Goal: Information Seeking & Learning: Check status

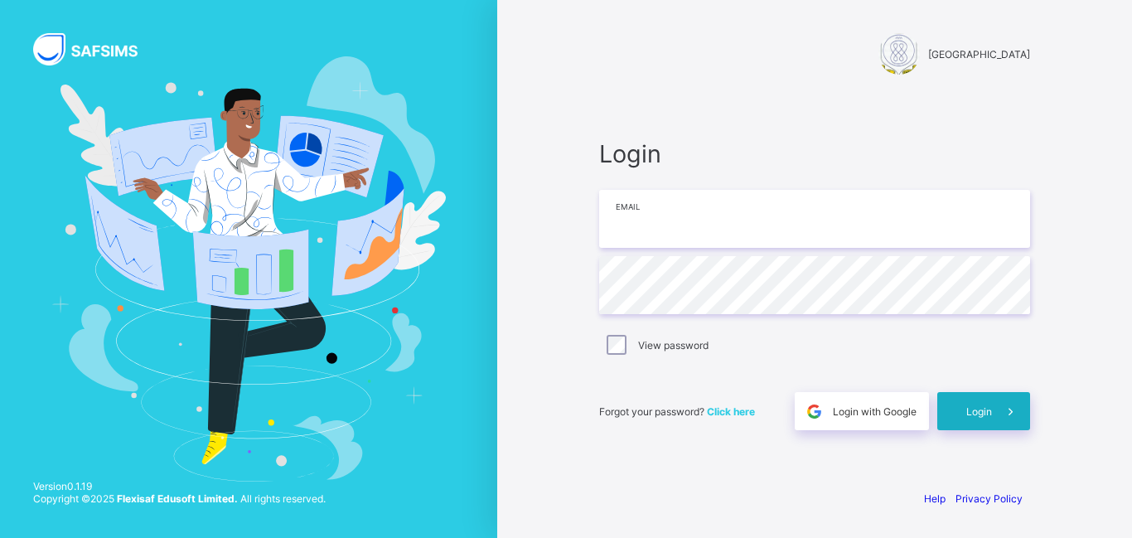
type input "**********"
click at [1008, 417] on icon at bounding box center [1009, 411] width 17 height 16
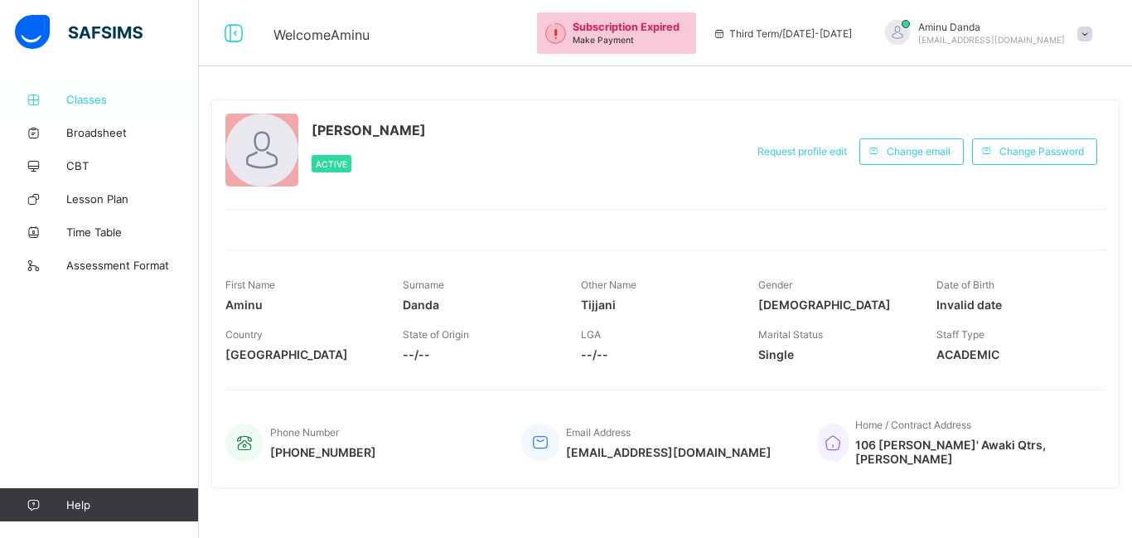
click at [89, 104] on span "Classes" at bounding box center [132, 99] width 133 height 13
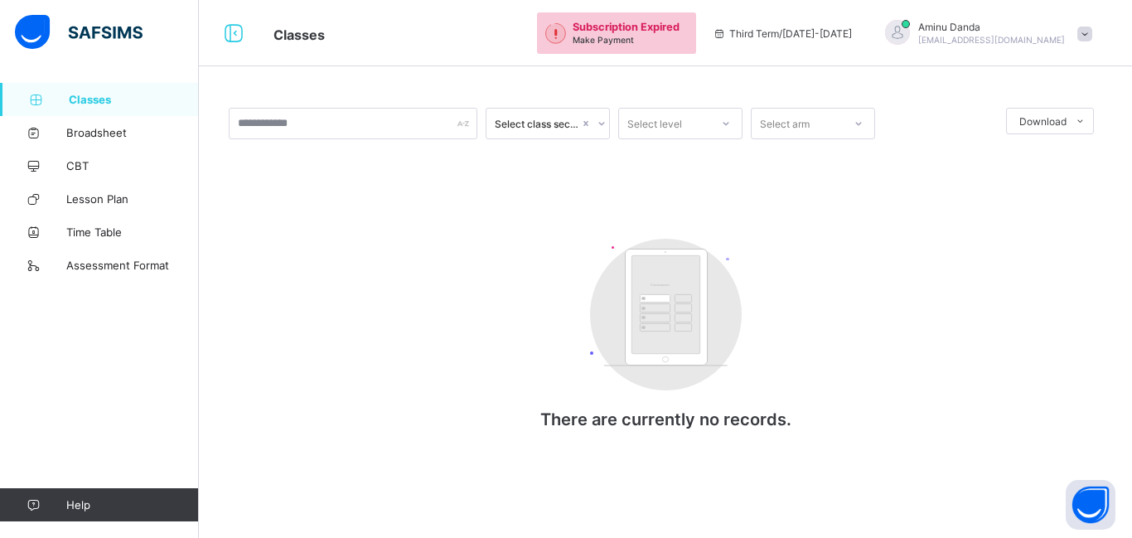
click at [94, 101] on span "Classes" at bounding box center [134, 99] width 130 height 13
click at [99, 205] on span "Lesson Plan" at bounding box center [132, 198] width 133 height 13
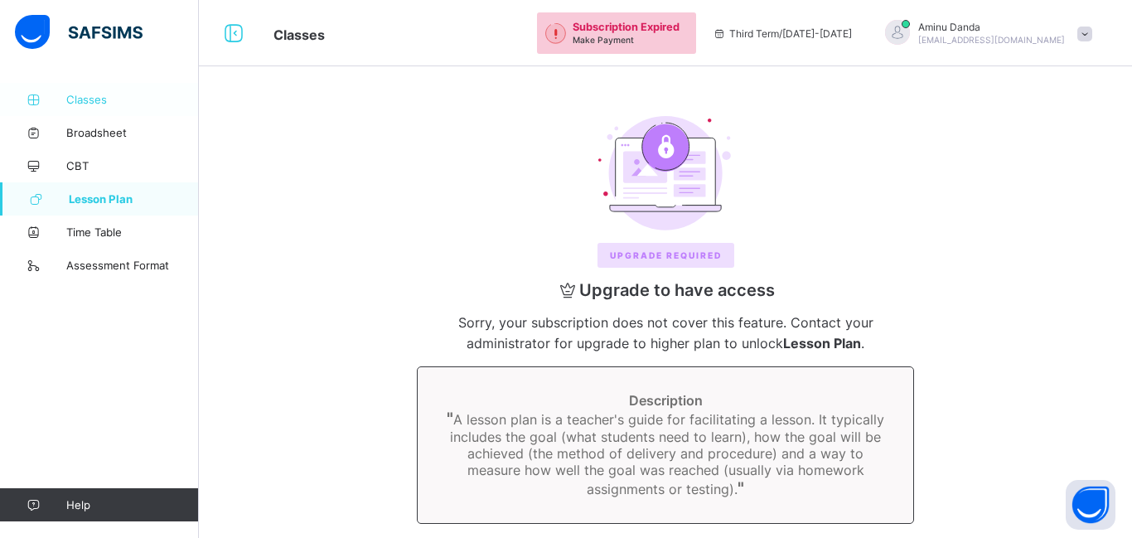
click at [83, 109] on link "Classes" at bounding box center [99, 99] width 199 height 33
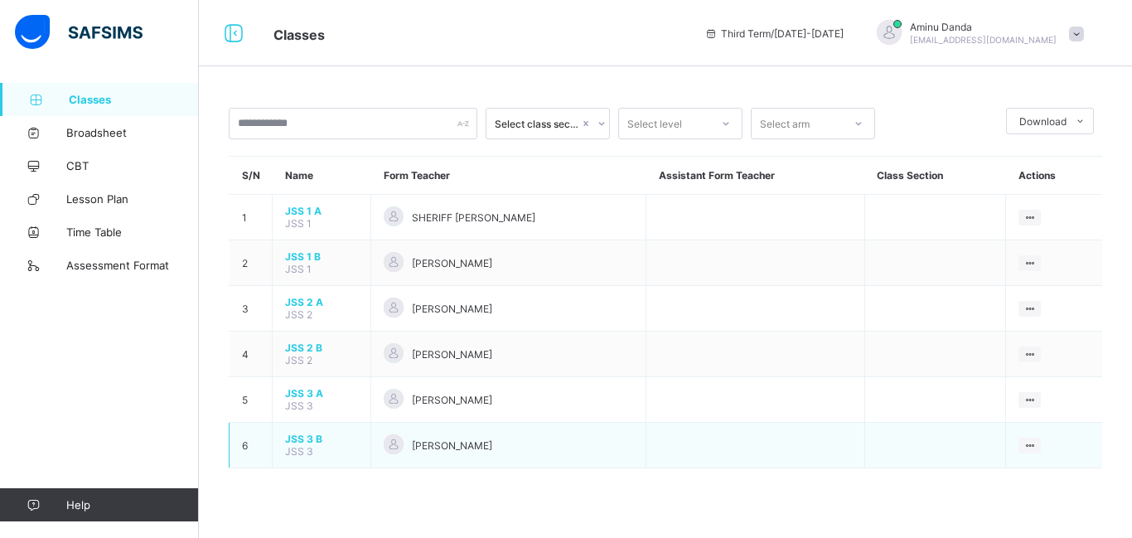
click at [487, 449] on span "Aminu Danda Tijjani" at bounding box center [452, 445] width 80 height 12
click at [384, 446] on div at bounding box center [394, 444] width 20 height 20
click at [388, 440] on div at bounding box center [394, 444] width 20 height 20
click at [454, 450] on span "[PERSON_NAME]" at bounding box center [452, 445] width 80 height 12
click at [331, 446] on td "JSS 3 B JSS 3" at bounding box center [322, 445] width 99 height 46
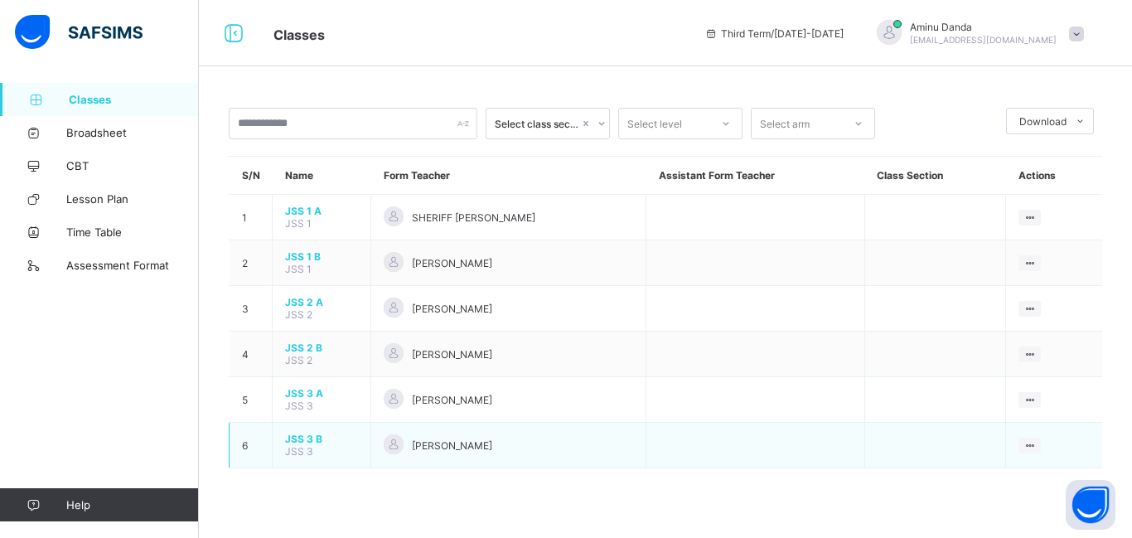
click at [546, 442] on div "[PERSON_NAME]" at bounding box center [508, 445] width 249 height 22
click at [366, 438] on td "JSS 3 B JSS 3" at bounding box center [322, 445] width 99 height 46
click at [556, 446] on div "[PERSON_NAME]" at bounding box center [508, 445] width 249 height 22
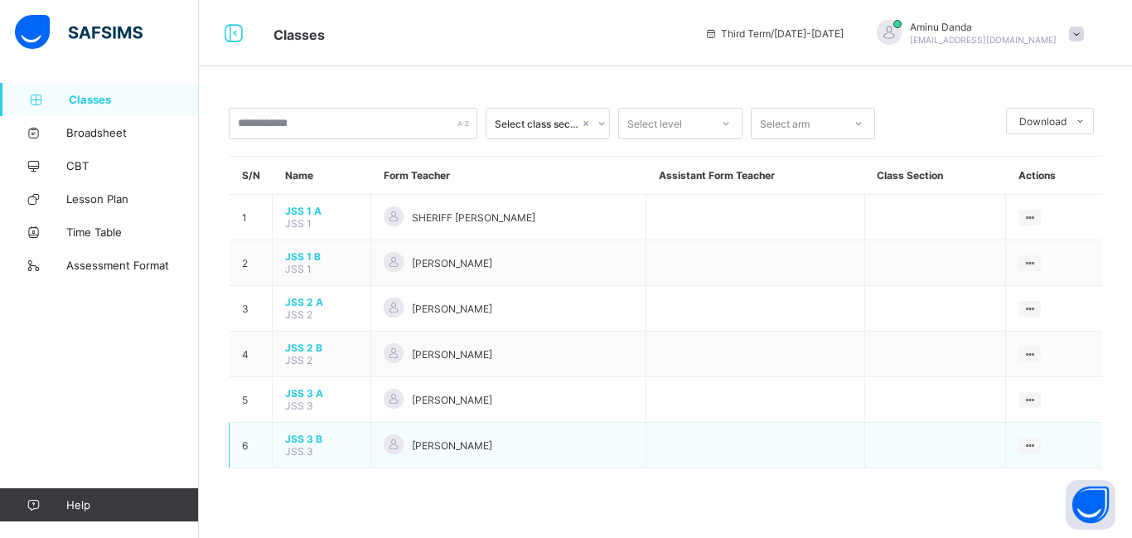
click at [556, 446] on div "[PERSON_NAME]" at bounding box center [508, 445] width 249 height 22
click at [366, 459] on td "JSS 3 B JSS 3" at bounding box center [322, 445] width 99 height 46
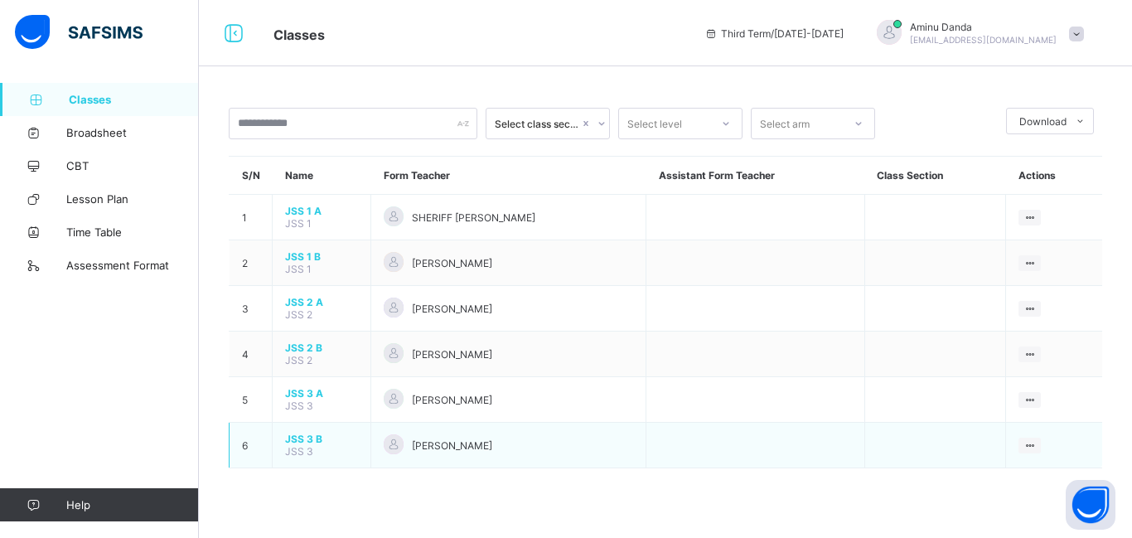
click at [325, 436] on span "JSS 3 B" at bounding box center [321, 438] width 73 height 12
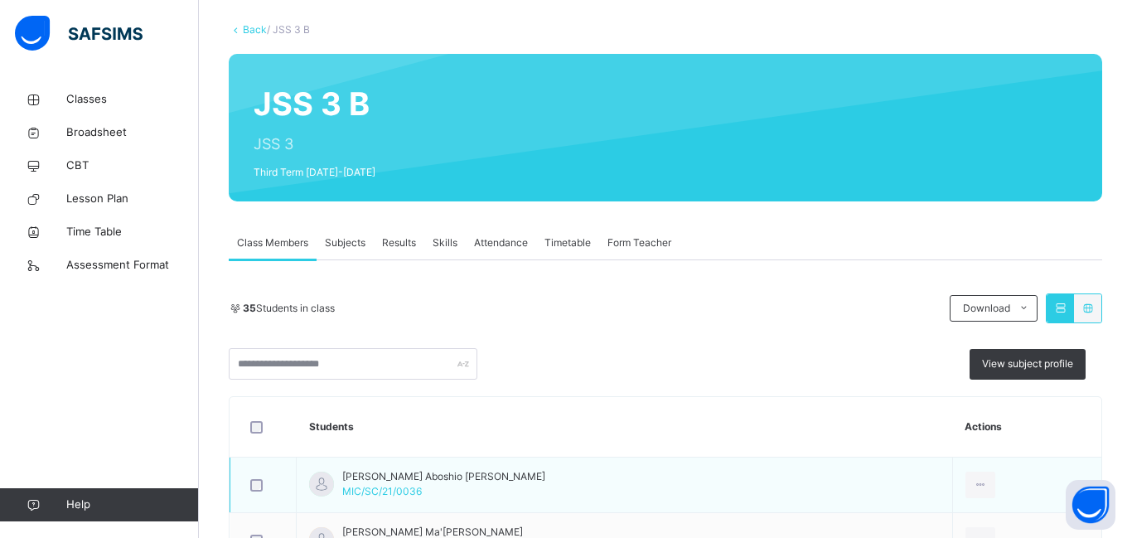
scroll to position [268, 0]
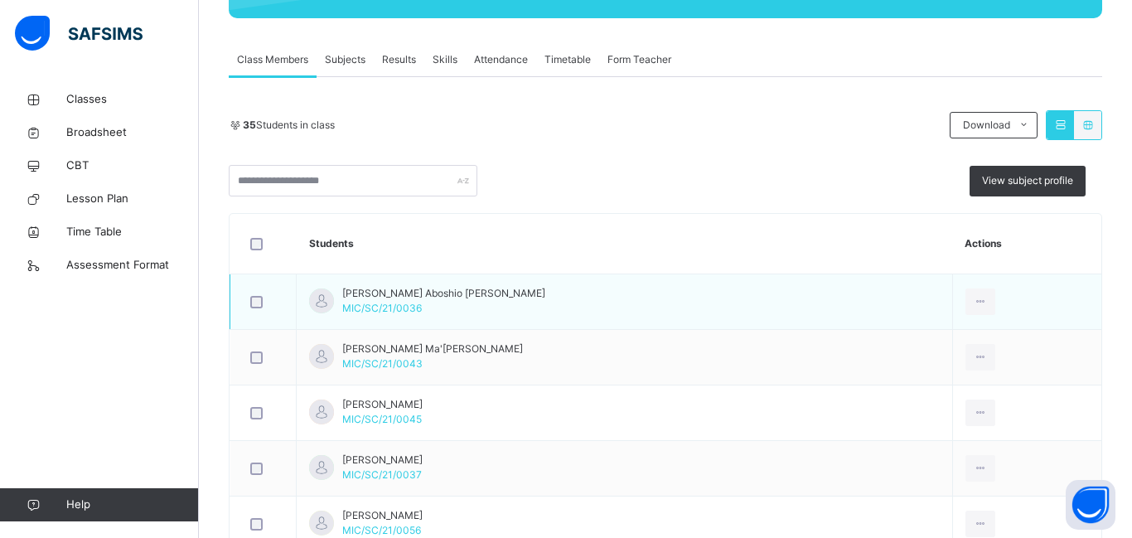
click at [374, 313] on span "MIC/SC/21/0036" at bounding box center [382, 308] width 80 height 12
click at [297, 308] on td "[PERSON_NAME] [PERSON_NAME]/SC/21/0036" at bounding box center [625, 301] width 656 height 55
click at [489, 306] on td "[PERSON_NAME] [PERSON_NAME]/SC/21/0036" at bounding box center [625, 301] width 656 height 55
click at [440, 301] on div "[PERSON_NAME] [PERSON_NAME]/SC/21/0036" at bounding box center [443, 301] width 203 height 30
click at [739, 307] on td "[PERSON_NAME] [PERSON_NAME]/SC/21/0036" at bounding box center [625, 301] width 656 height 55
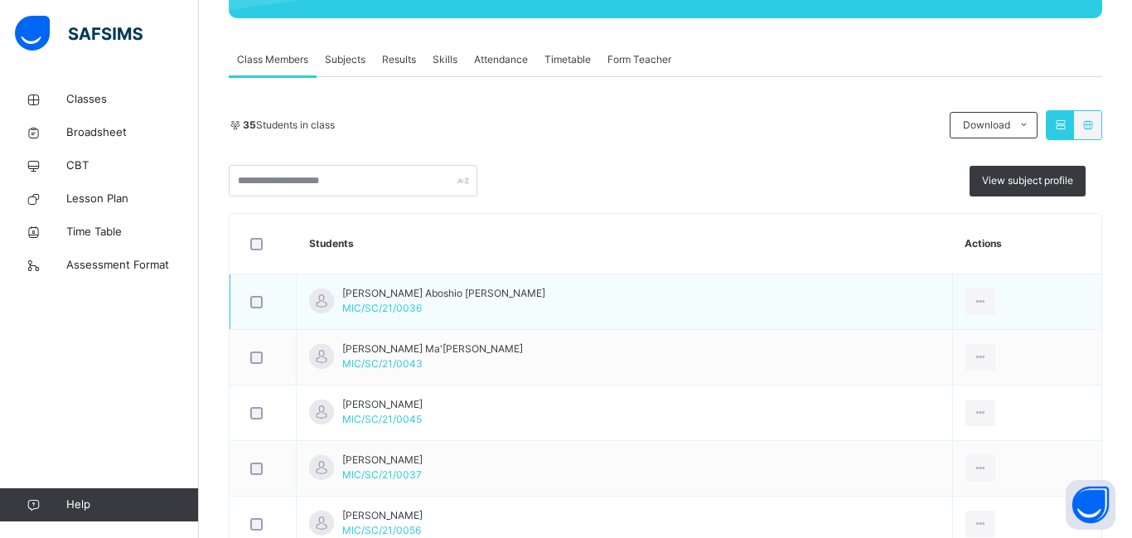
click at [390, 318] on td "[PERSON_NAME] [PERSON_NAME]/SC/21/0036" at bounding box center [625, 301] width 656 height 55
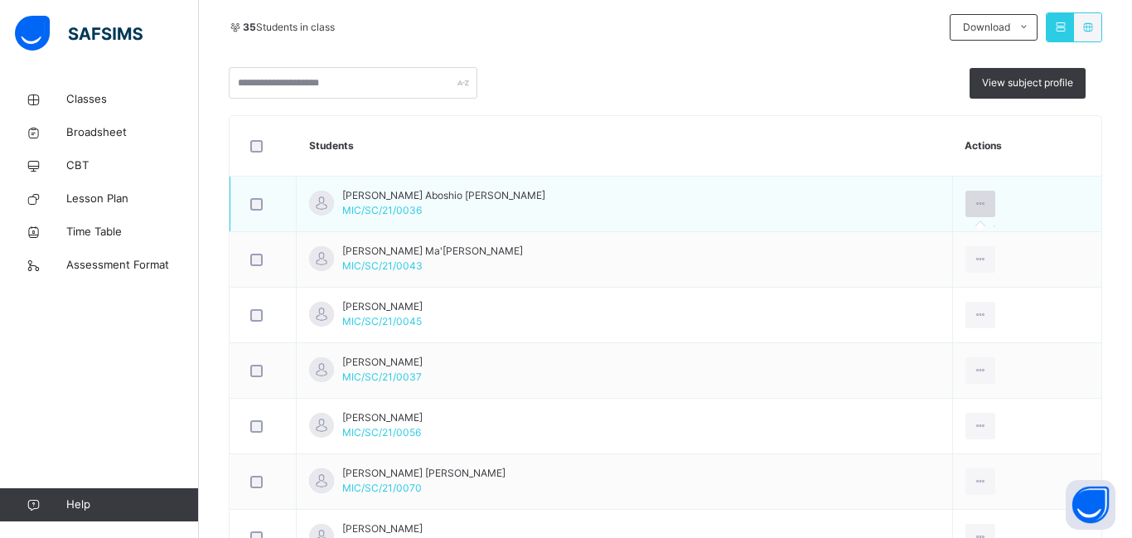
click at [973, 200] on icon at bounding box center [980, 203] width 14 height 15
click at [746, 198] on td "[PERSON_NAME] [PERSON_NAME]/SC/21/0036" at bounding box center [625, 203] width 656 height 55
click at [385, 205] on span "MIC/SC/21/0036" at bounding box center [382, 210] width 80 height 12
click at [456, 200] on span "[PERSON_NAME] Aboshio [PERSON_NAME]" at bounding box center [443, 195] width 203 height 15
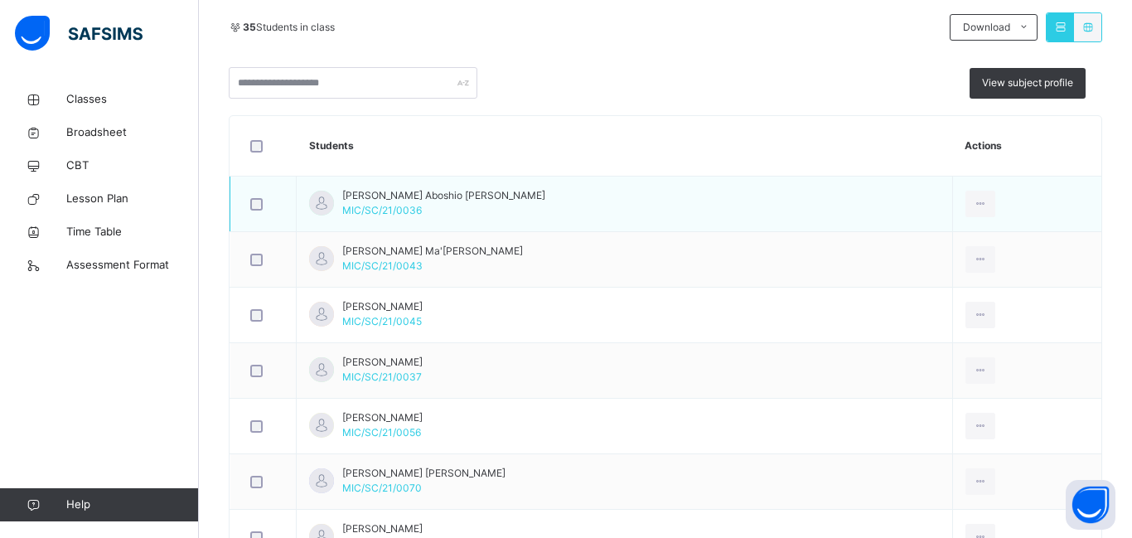
click at [456, 200] on span "[PERSON_NAME] Aboshio [PERSON_NAME]" at bounding box center [443, 195] width 203 height 15
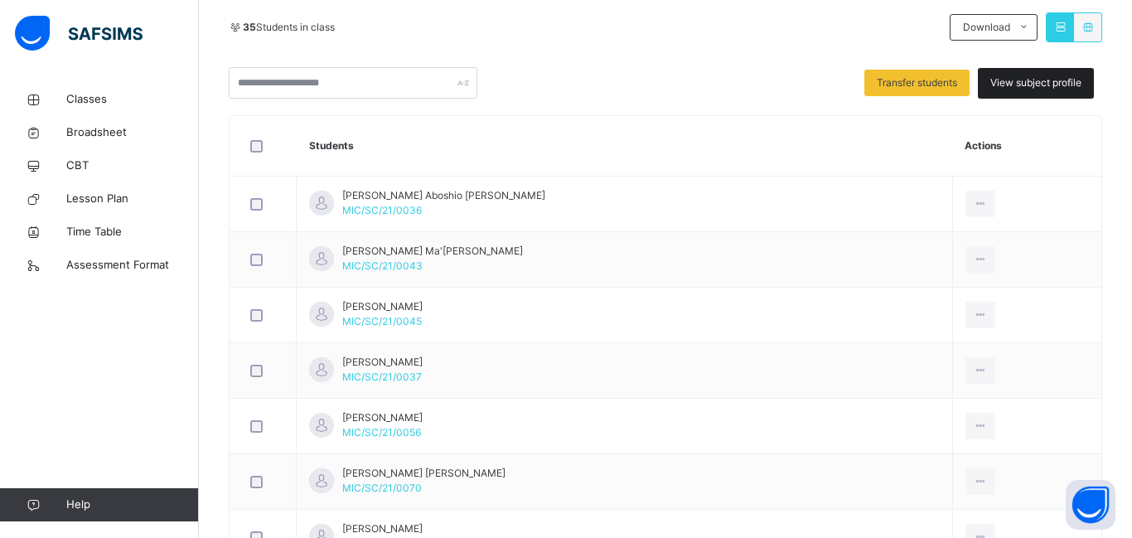
click at [1018, 80] on span "View subject profile" at bounding box center [1035, 82] width 91 height 15
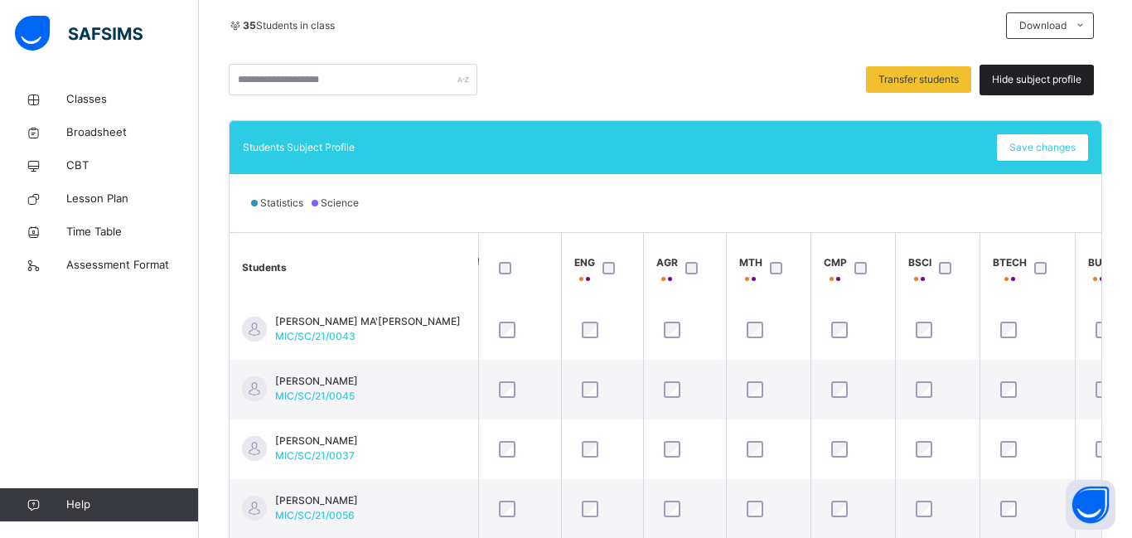
scroll to position [0, 0]
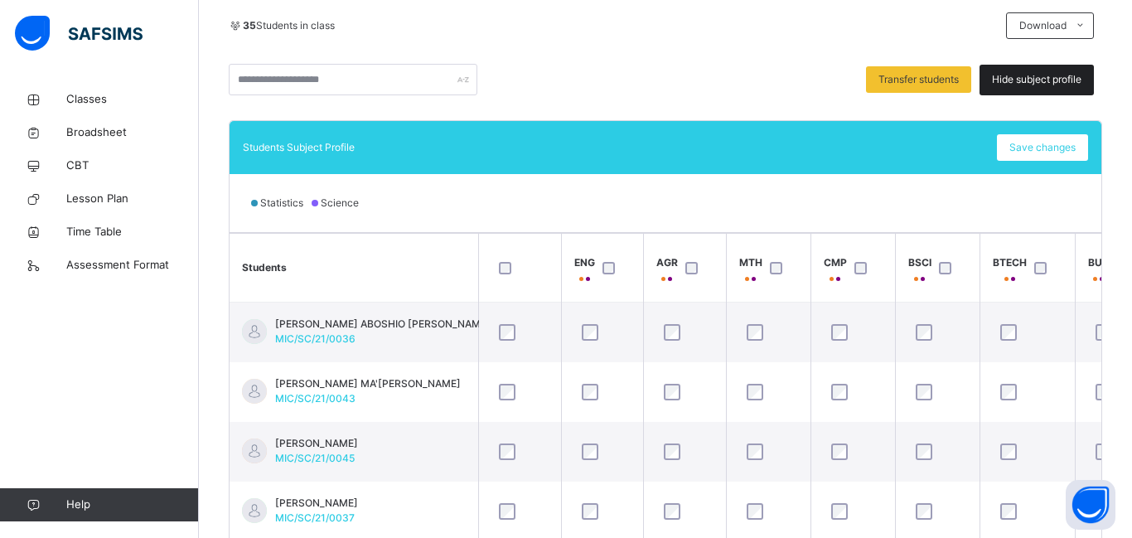
click at [1018, 74] on span "Hide subject profile" at bounding box center [1036, 79] width 89 height 15
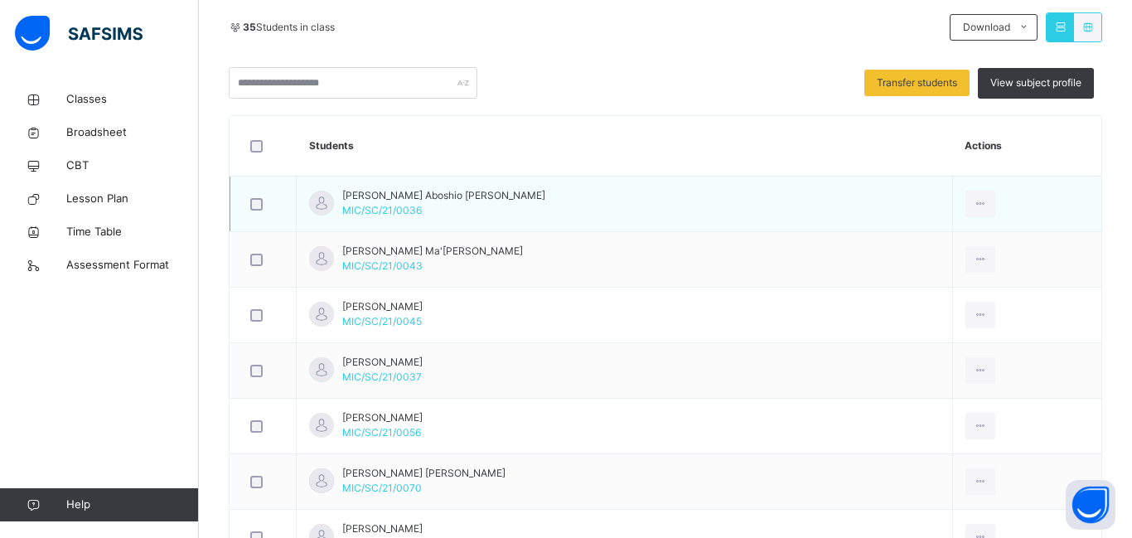
click at [735, 210] on td "[PERSON_NAME] [PERSON_NAME]/SC/21/0036" at bounding box center [625, 203] width 656 height 55
click at [260, 212] on div at bounding box center [263, 203] width 41 height 35
click at [255, 210] on div at bounding box center [263, 203] width 41 height 35
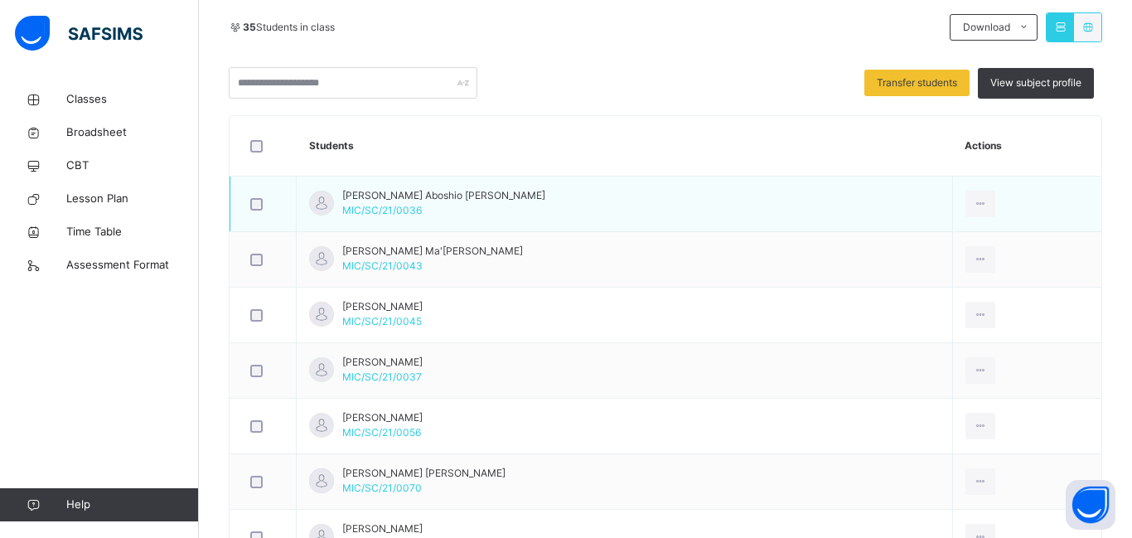
click at [255, 210] on div at bounding box center [263, 203] width 41 height 35
click at [601, 215] on td "[PERSON_NAME] [PERSON_NAME]/SC/21/0036" at bounding box center [625, 203] width 656 height 55
click at [549, 202] on td "[PERSON_NAME] [PERSON_NAME]/SC/21/0036" at bounding box center [625, 203] width 656 height 55
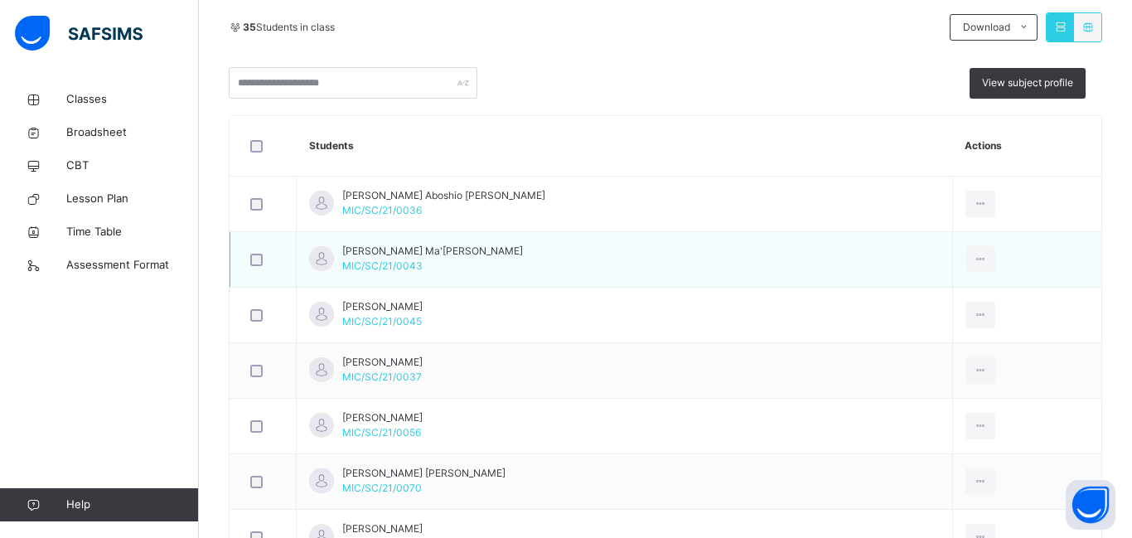
click at [591, 259] on td "[PERSON_NAME] Ma'[PERSON_NAME] MIC/SC/21/0043" at bounding box center [625, 259] width 656 height 55
click at [973, 259] on icon at bounding box center [980, 259] width 14 height 15
click at [853, 277] on td "[PERSON_NAME] Ma'[PERSON_NAME] MIC/SC/21/0043" at bounding box center [625, 259] width 656 height 55
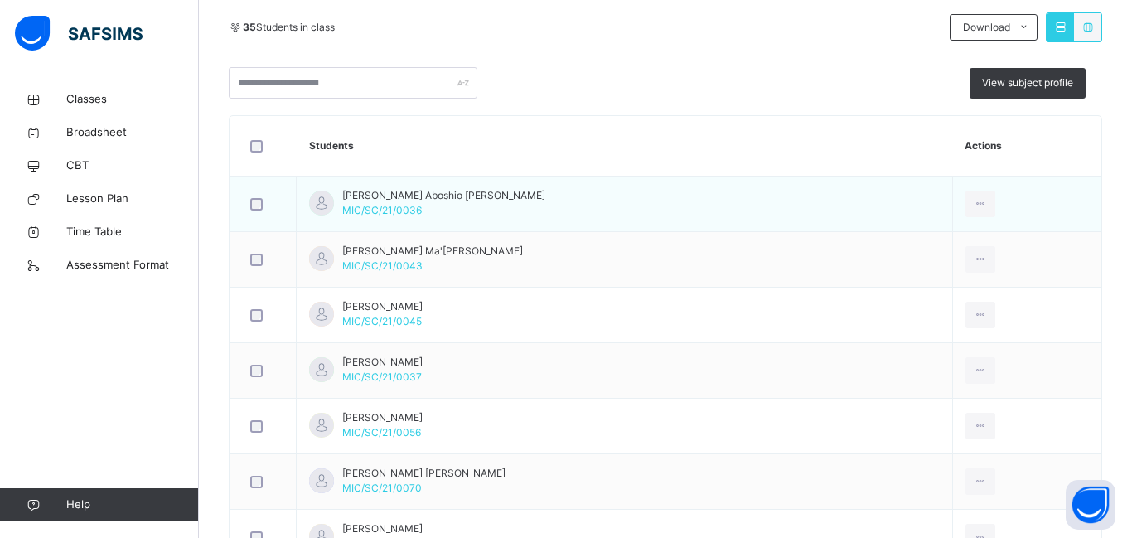
click at [486, 212] on td "[PERSON_NAME] [PERSON_NAME]/SC/21/0036" at bounding box center [625, 203] width 656 height 55
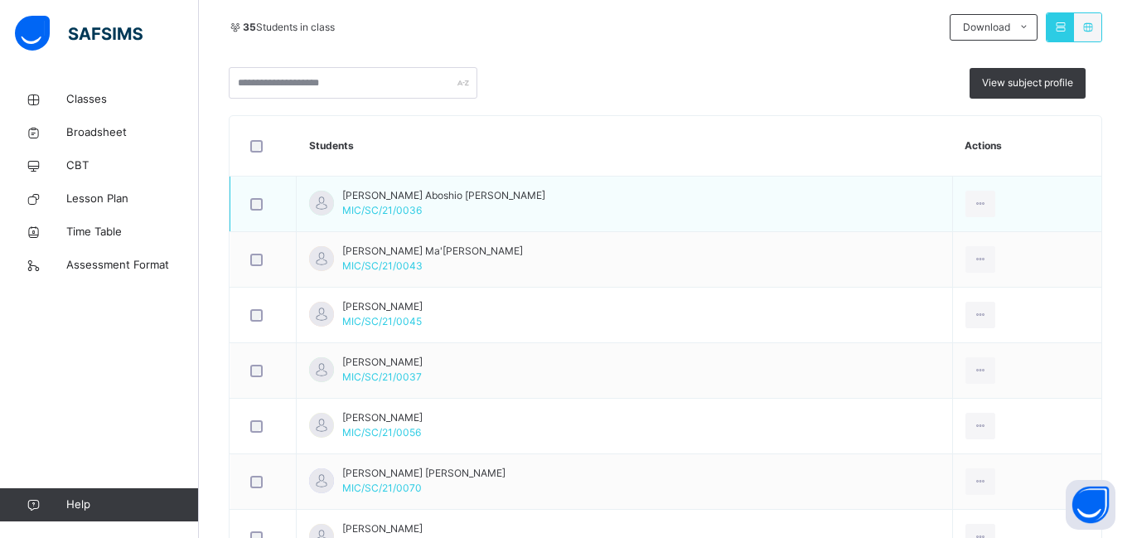
click at [486, 212] on td "[PERSON_NAME] [PERSON_NAME]/SC/21/0036" at bounding box center [625, 203] width 656 height 55
click at [544, 201] on td "[PERSON_NAME] [PERSON_NAME]/SC/21/0036" at bounding box center [625, 203] width 656 height 55
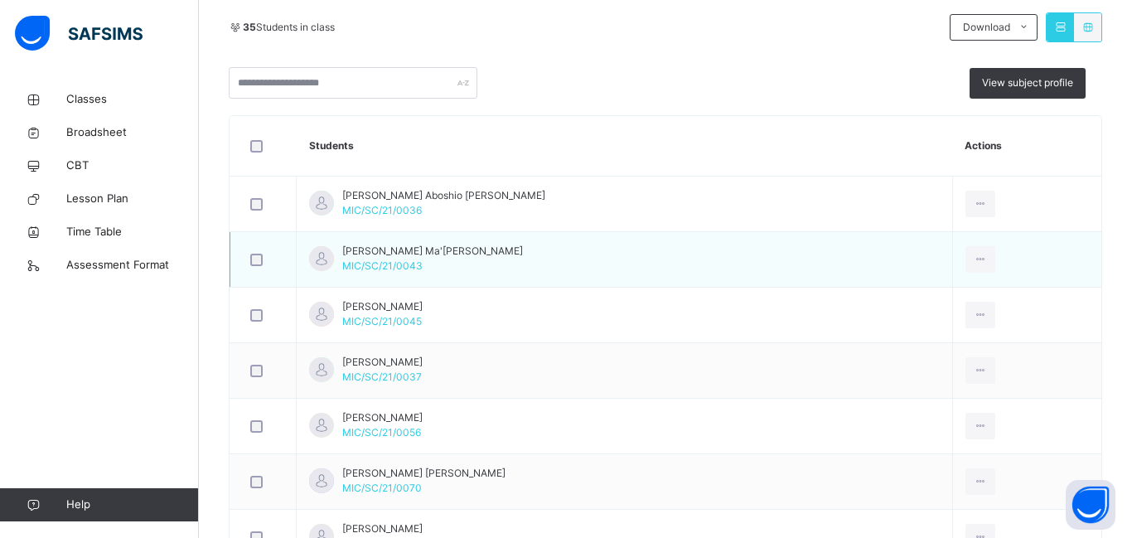
click at [535, 271] on td "[PERSON_NAME] Ma'[PERSON_NAME] MIC/SC/21/0043" at bounding box center [625, 259] width 656 height 55
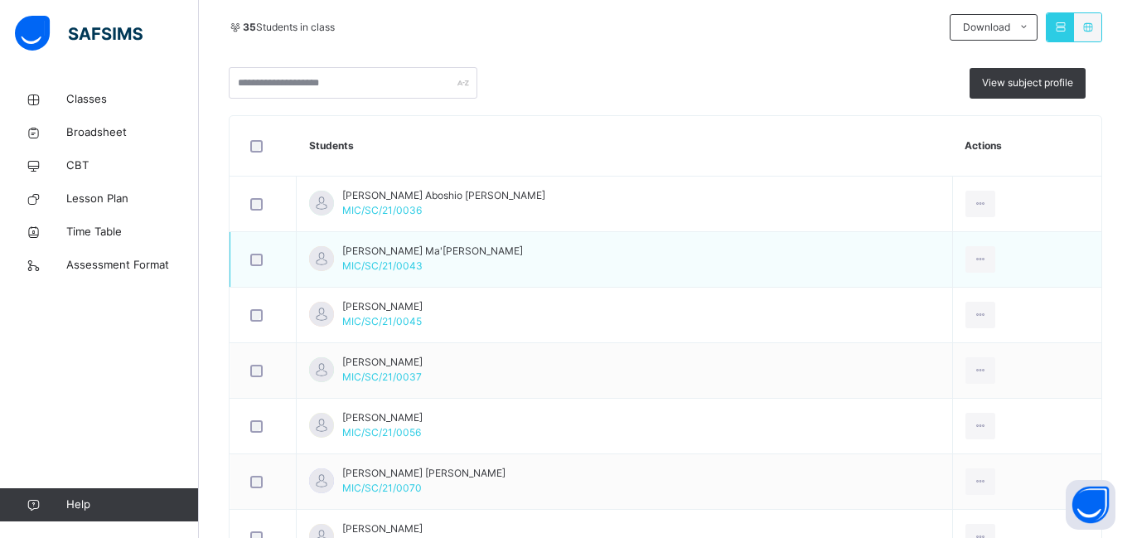
click at [535, 271] on td "[PERSON_NAME] Ma'[PERSON_NAME] MIC/SC/21/0043" at bounding box center [625, 259] width 656 height 55
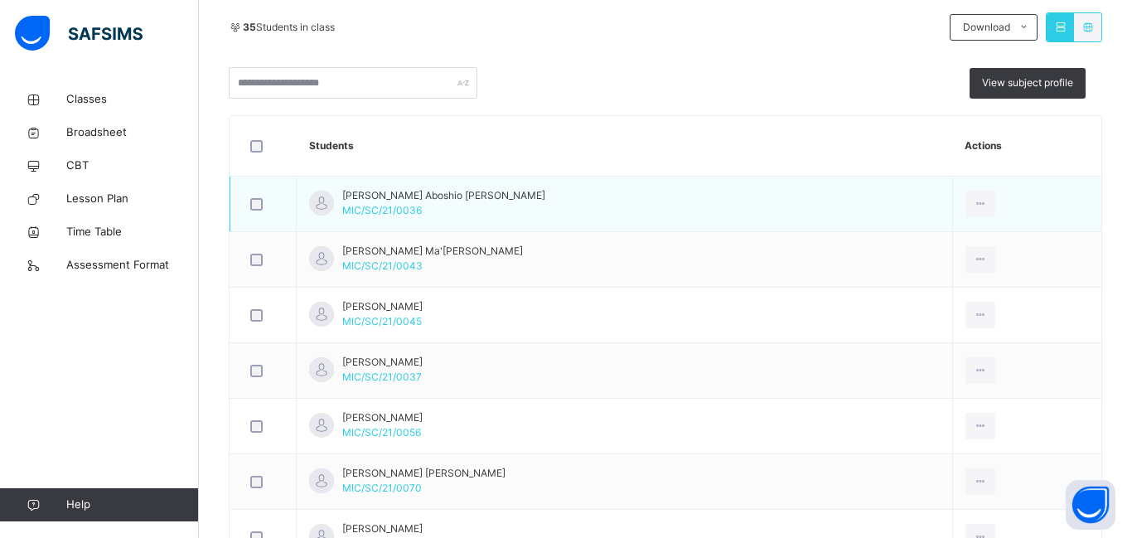
click at [561, 199] on td "[PERSON_NAME] [PERSON_NAME]/SC/21/0036" at bounding box center [625, 203] width 656 height 55
click at [326, 205] on div at bounding box center [321, 203] width 25 height 25
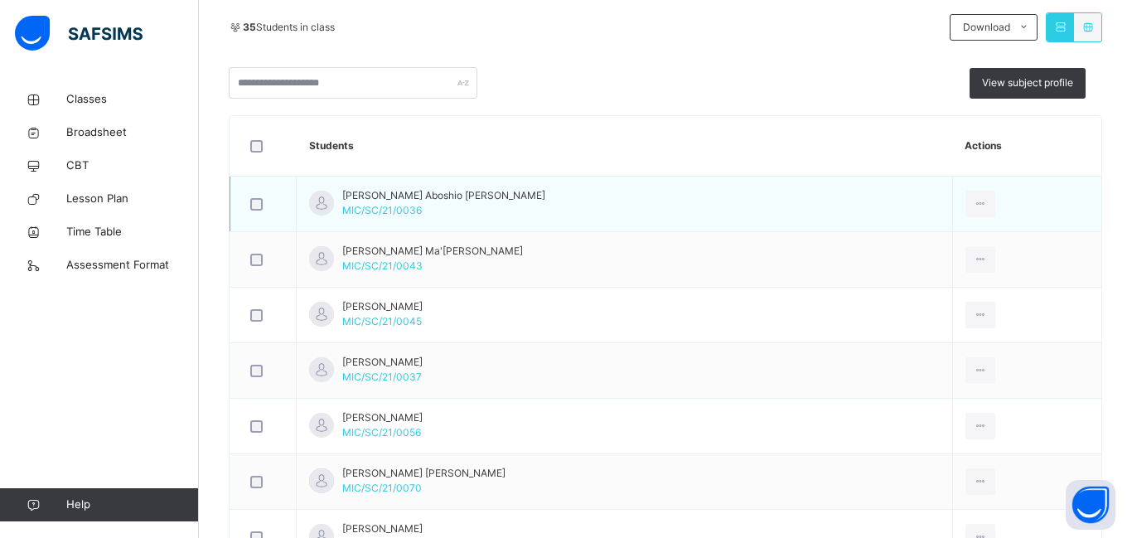
click at [326, 205] on div at bounding box center [321, 203] width 25 height 25
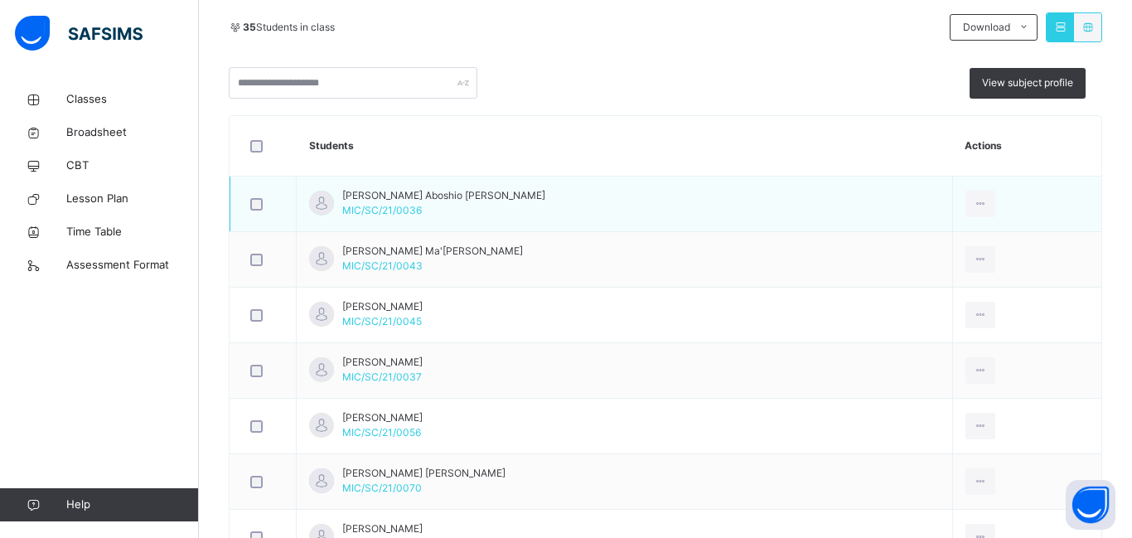
click at [326, 205] on div at bounding box center [321, 203] width 25 height 25
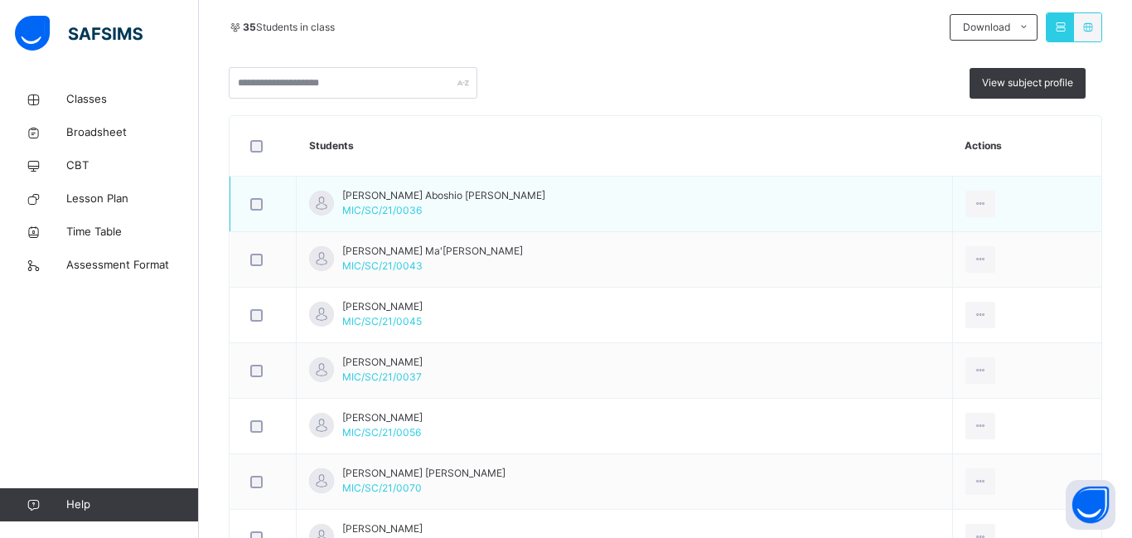
click at [326, 205] on div at bounding box center [321, 203] width 25 height 25
click at [541, 205] on td "[PERSON_NAME] [PERSON_NAME]/SC/21/0036" at bounding box center [625, 203] width 656 height 55
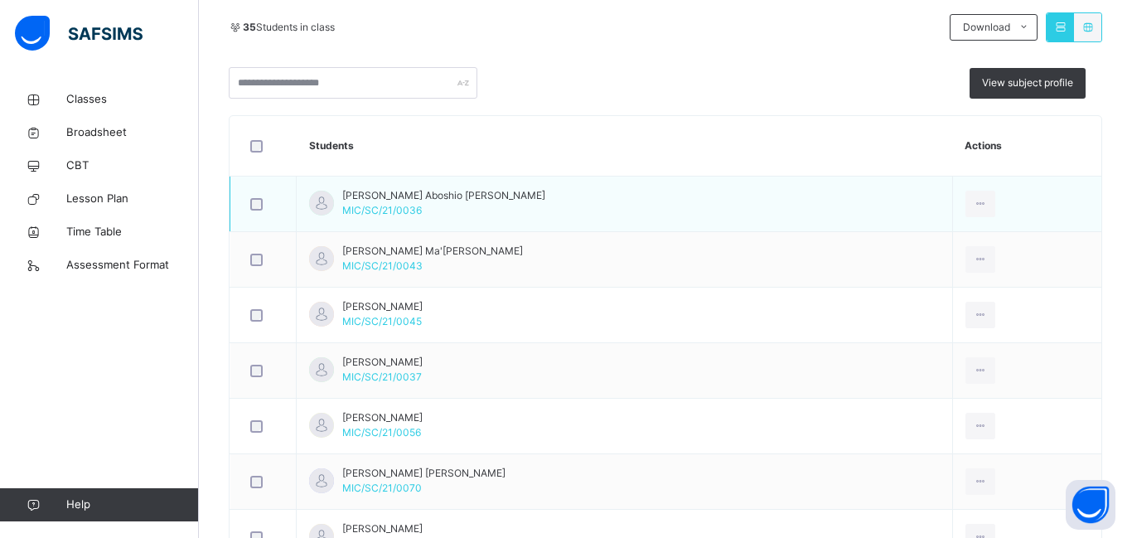
click at [541, 205] on td "[PERSON_NAME] [PERSON_NAME]/SC/21/0036" at bounding box center [625, 203] width 656 height 55
click at [973, 208] on icon at bounding box center [980, 203] width 14 height 15
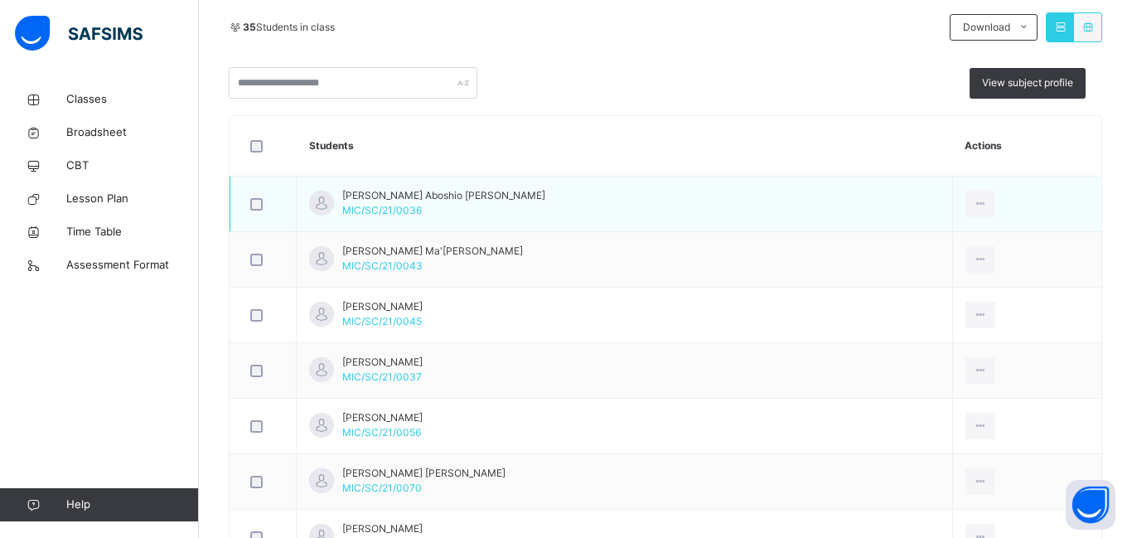
click at [704, 226] on td "[PERSON_NAME] [PERSON_NAME]/SC/21/0036" at bounding box center [625, 203] width 656 height 55
click at [699, 220] on td "[PERSON_NAME] [PERSON_NAME]/SC/21/0036" at bounding box center [625, 203] width 656 height 55
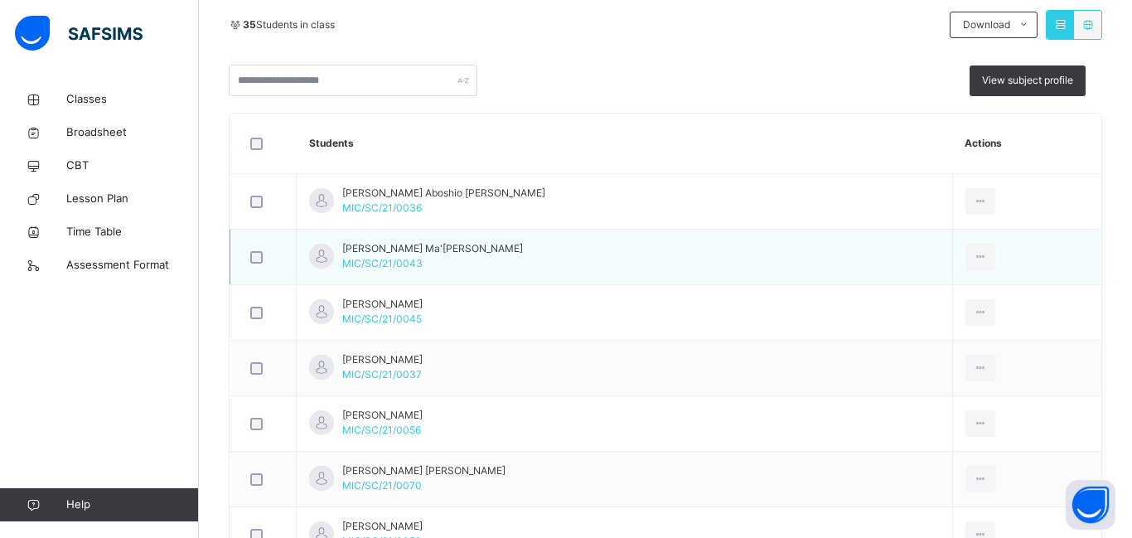
click at [641, 244] on td "[PERSON_NAME] Ma'[PERSON_NAME] MIC/SC/21/0043" at bounding box center [625, 256] width 656 height 55
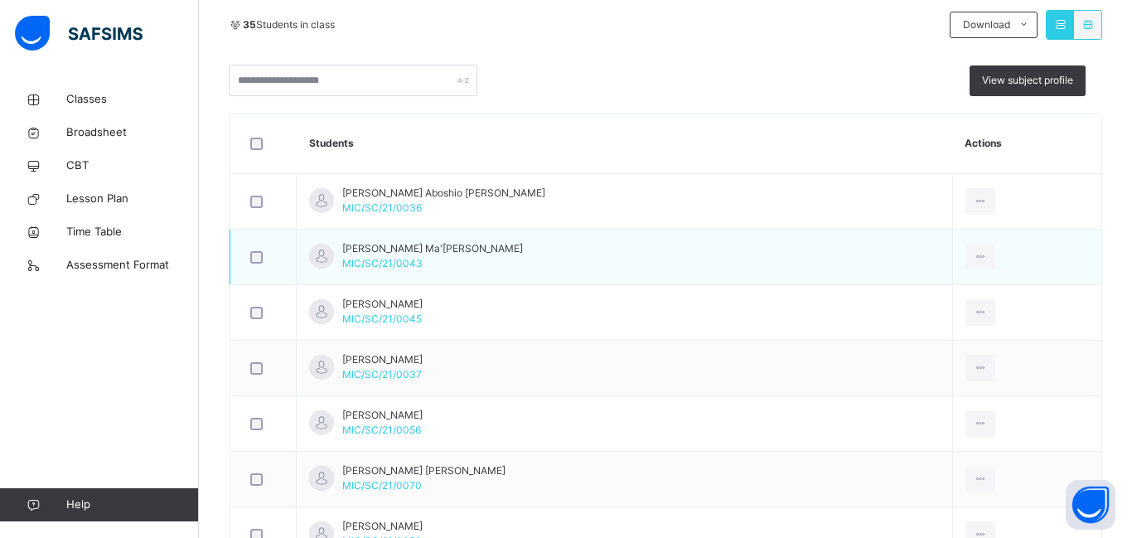
click at [641, 244] on td "[PERSON_NAME] Ma'[PERSON_NAME] MIC/SC/21/0043" at bounding box center [625, 256] width 656 height 55
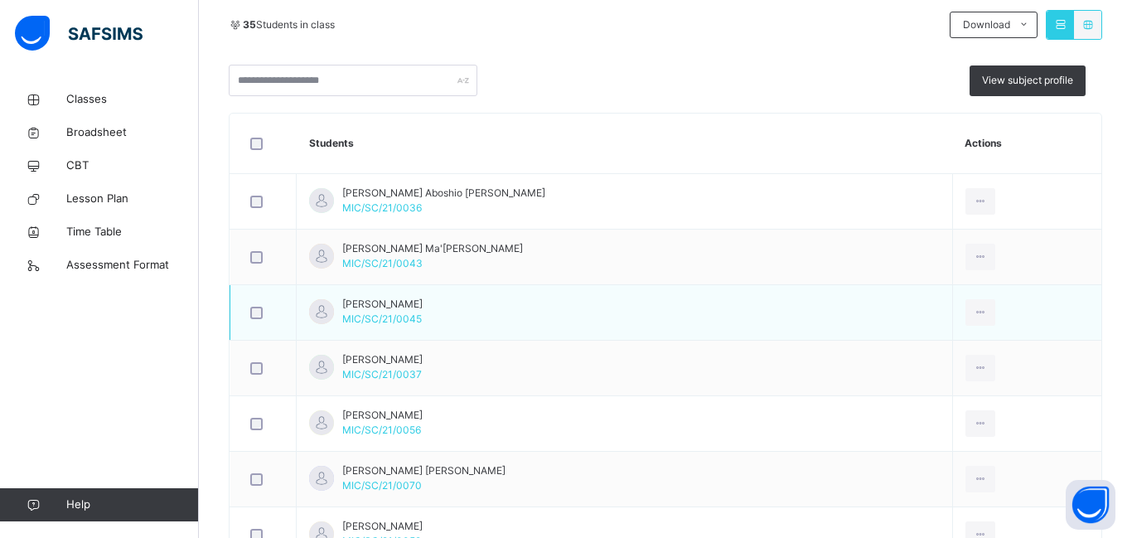
click at [647, 293] on td "[PERSON_NAME]/SC/21/0045" at bounding box center [625, 312] width 656 height 55
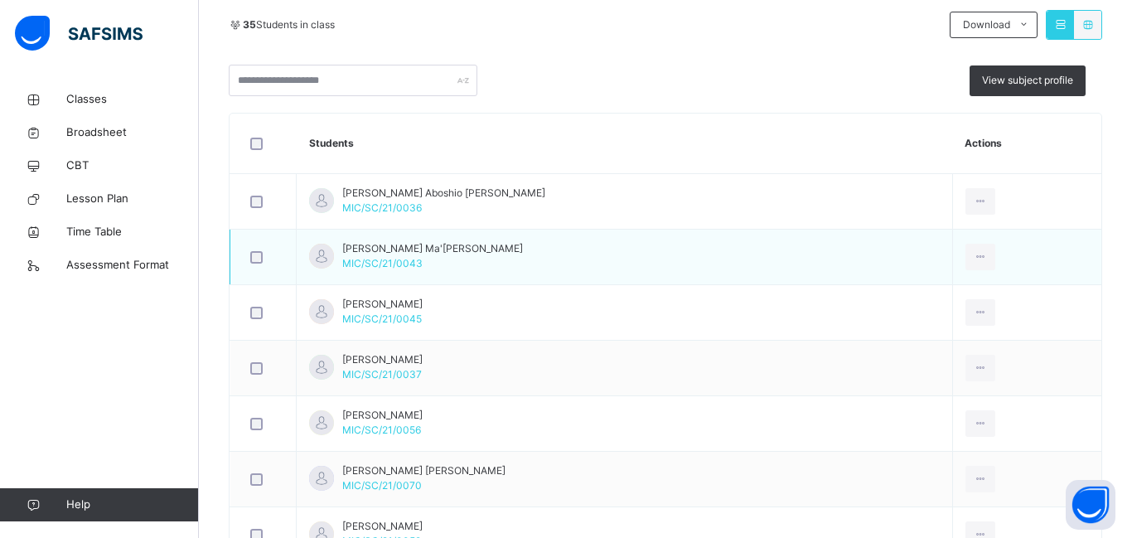
click at [645, 265] on td "[PERSON_NAME] Ma'[PERSON_NAME] MIC/SC/21/0043" at bounding box center [625, 256] width 656 height 55
click at [321, 257] on div at bounding box center [321, 256] width 25 height 25
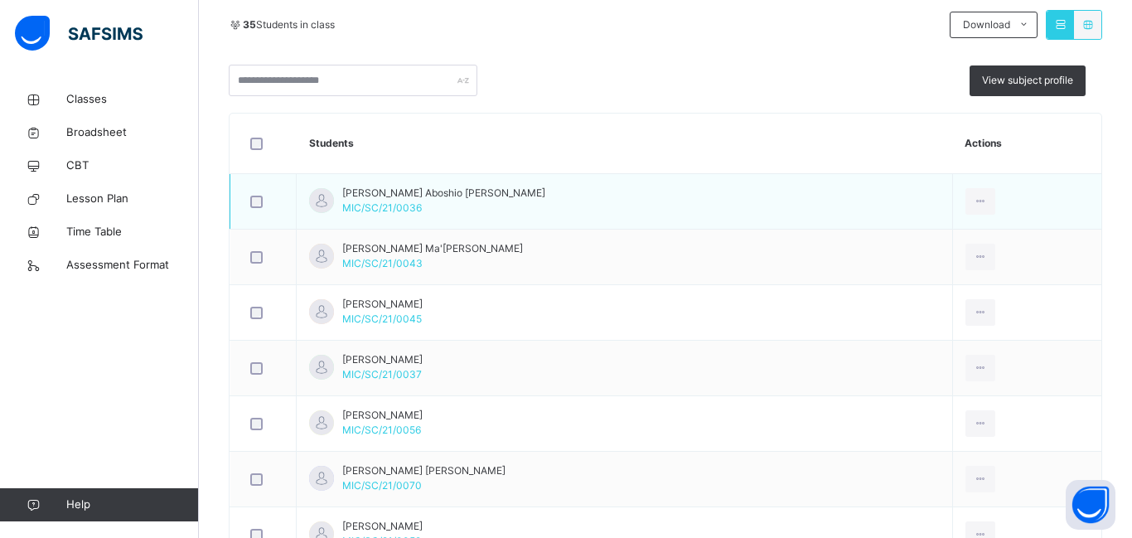
click at [320, 210] on div at bounding box center [321, 200] width 25 height 25
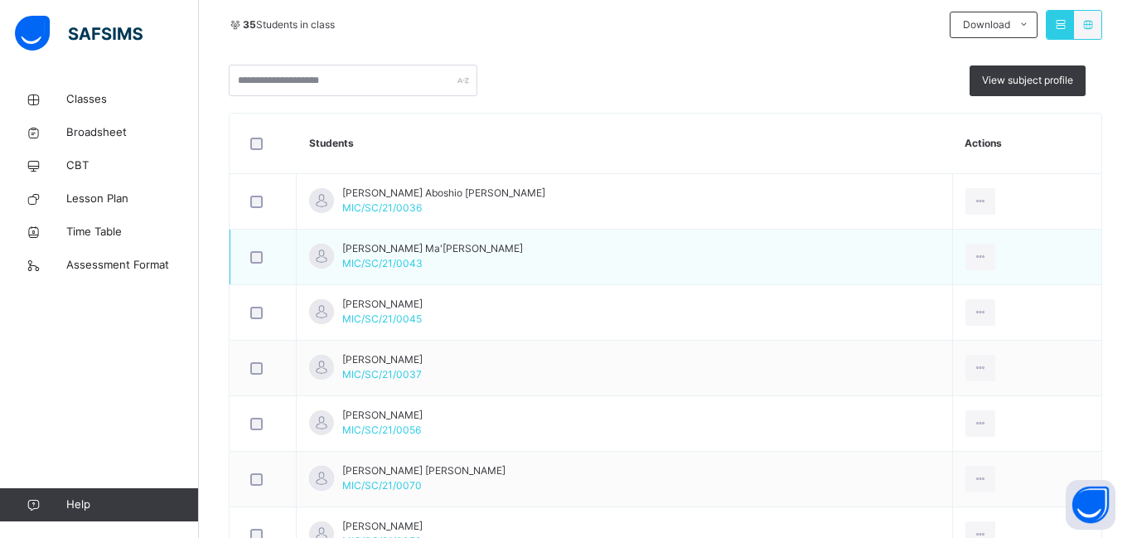
click at [581, 262] on td "[PERSON_NAME] Ma'[PERSON_NAME] MIC/SC/21/0043" at bounding box center [625, 256] width 656 height 55
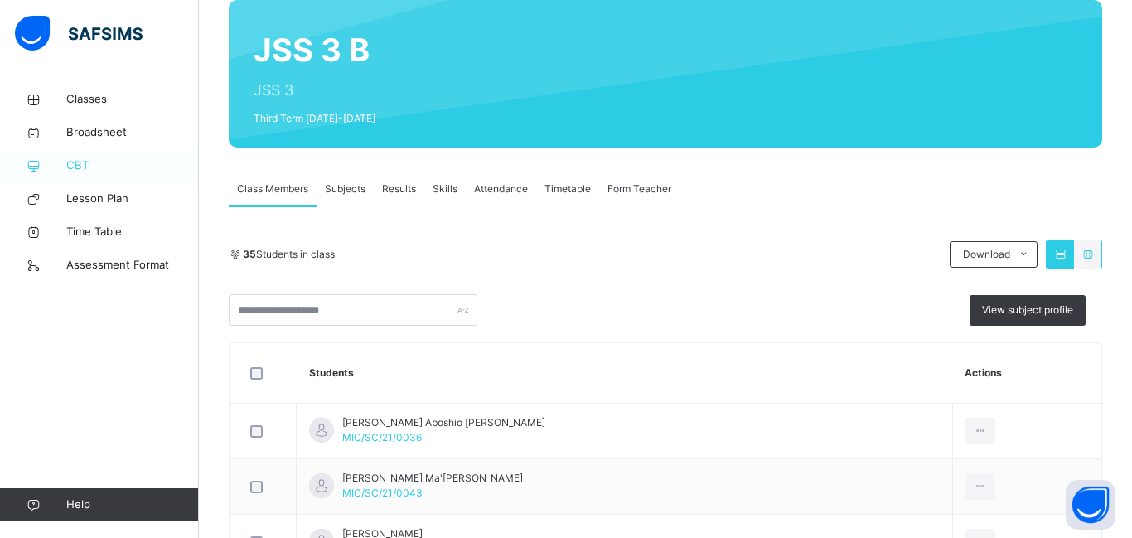
scroll to position [90, 0]
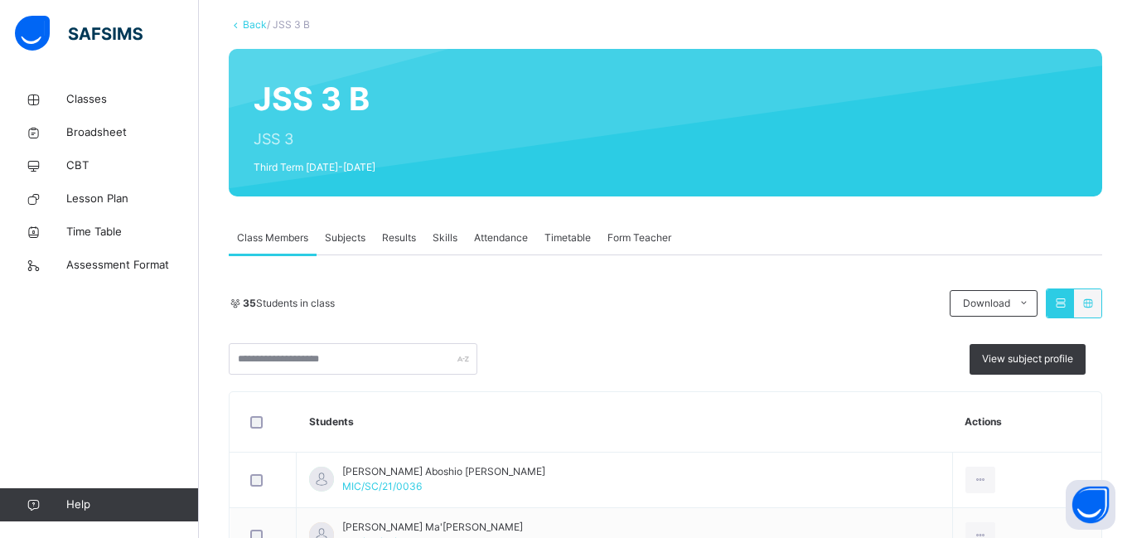
click at [408, 243] on span "Results" at bounding box center [399, 237] width 34 height 15
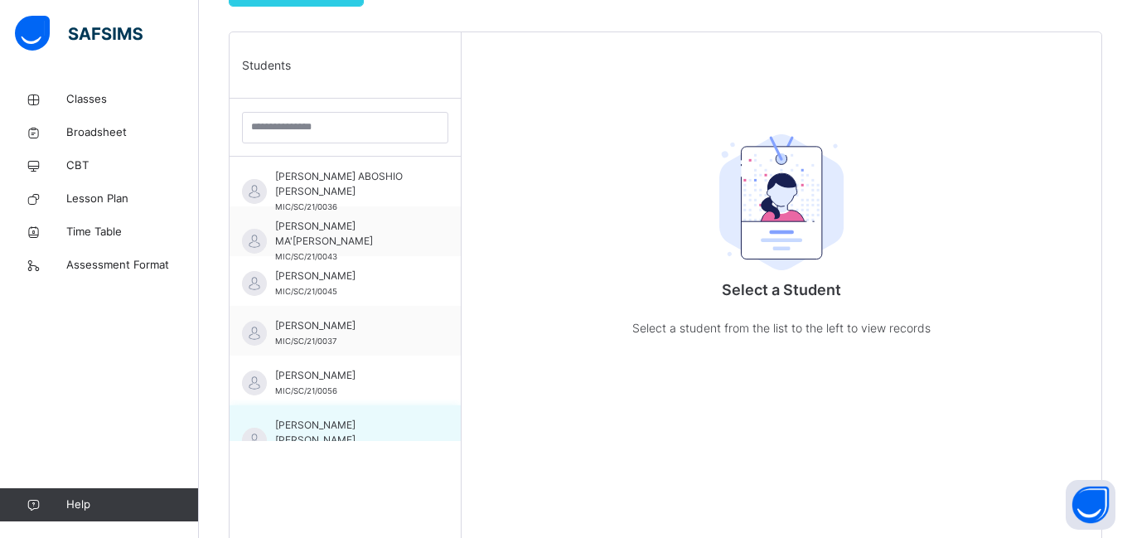
scroll to position [400, 0]
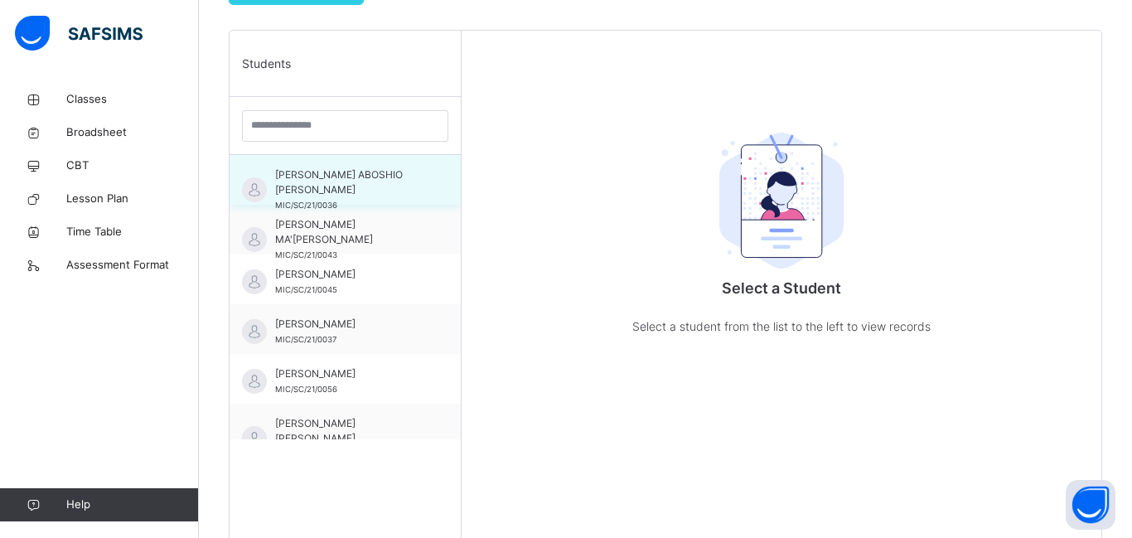
click at [356, 173] on span "[PERSON_NAME] ABOSHIO [PERSON_NAME]" at bounding box center [349, 182] width 148 height 30
